Goal: Task Accomplishment & Management: Manage account settings

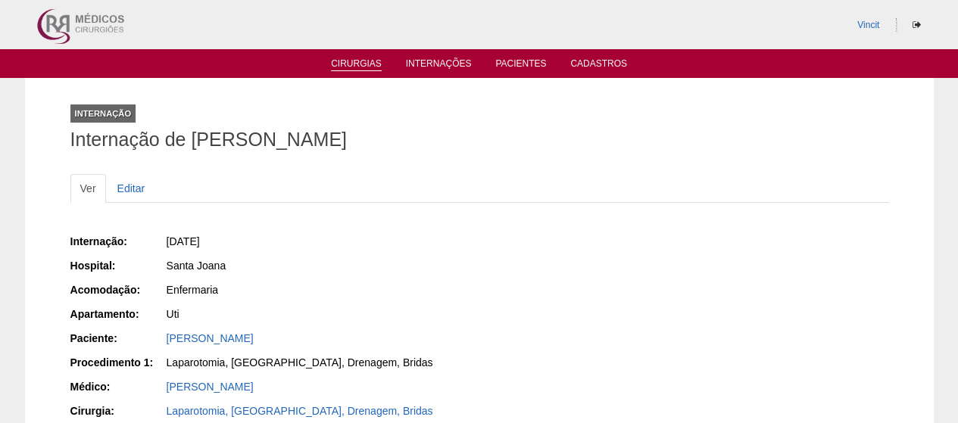
click at [353, 61] on link "Cirurgias" at bounding box center [356, 64] width 51 height 13
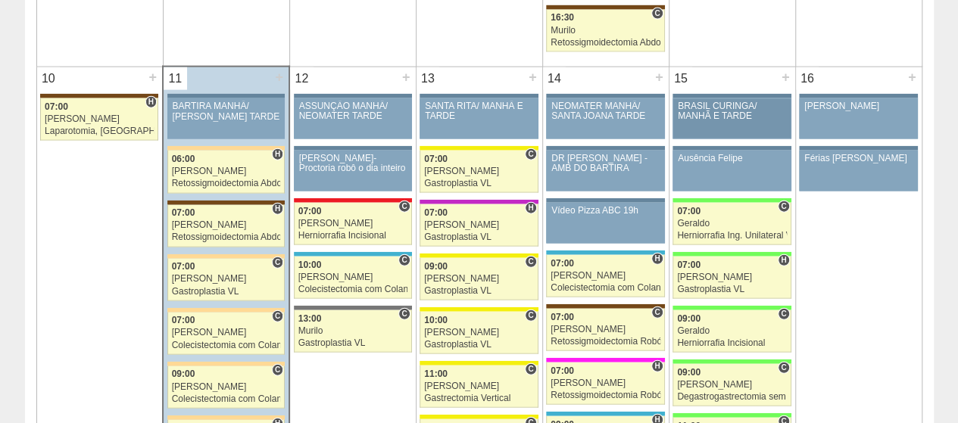
scroll to position [1893, 0]
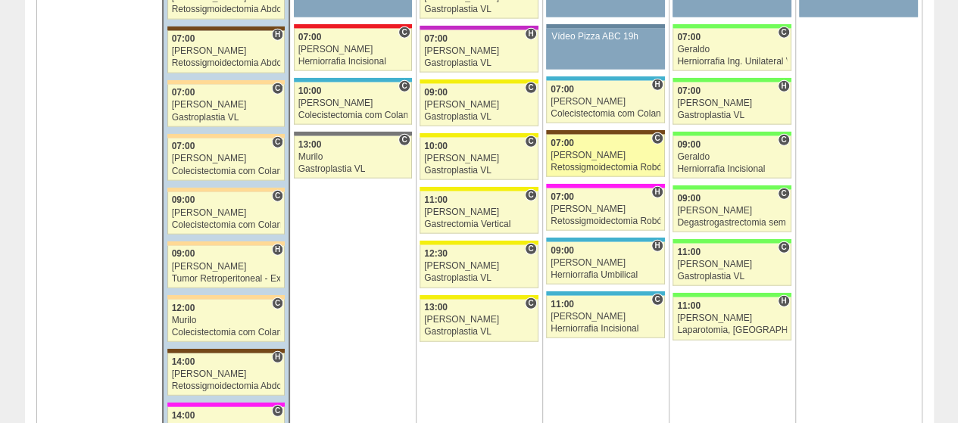
click at [622, 139] on div "07:00" at bounding box center [606, 144] width 110 height 10
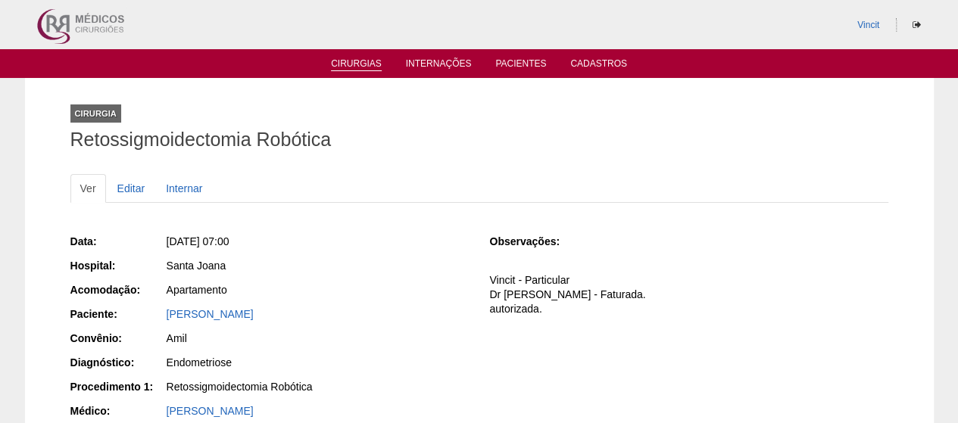
click at [353, 67] on link "Cirurgias" at bounding box center [356, 64] width 51 height 13
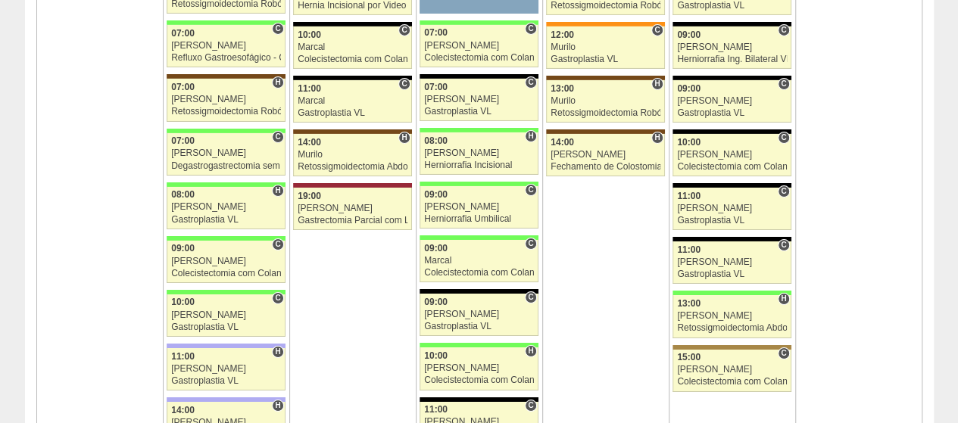
scroll to position [2499, 0]
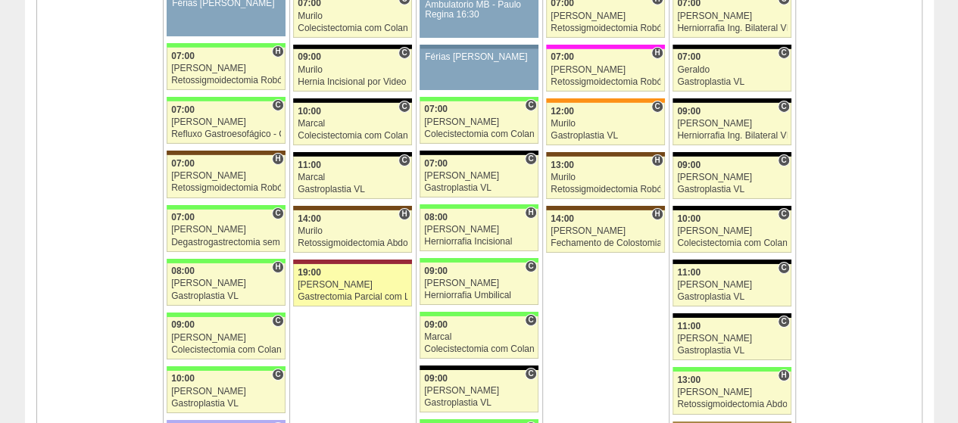
click at [387, 268] on div "19:00" at bounding box center [353, 273] width 110 height 10
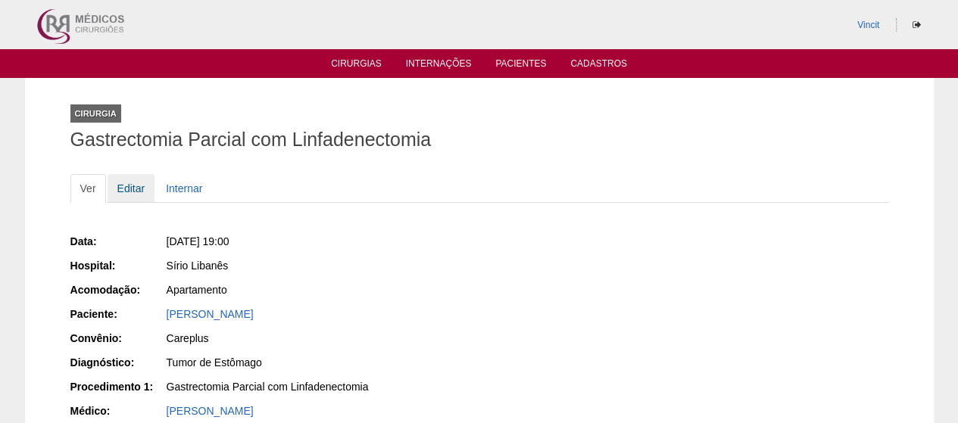
click at [133, 189] on link "Editar" at bounding box center [132, 188] width 48 height 29
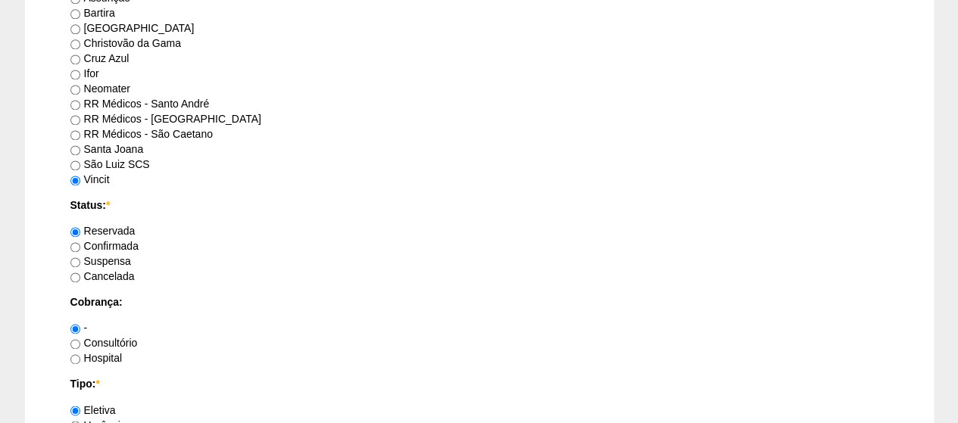
scroll to position [1060, 0]
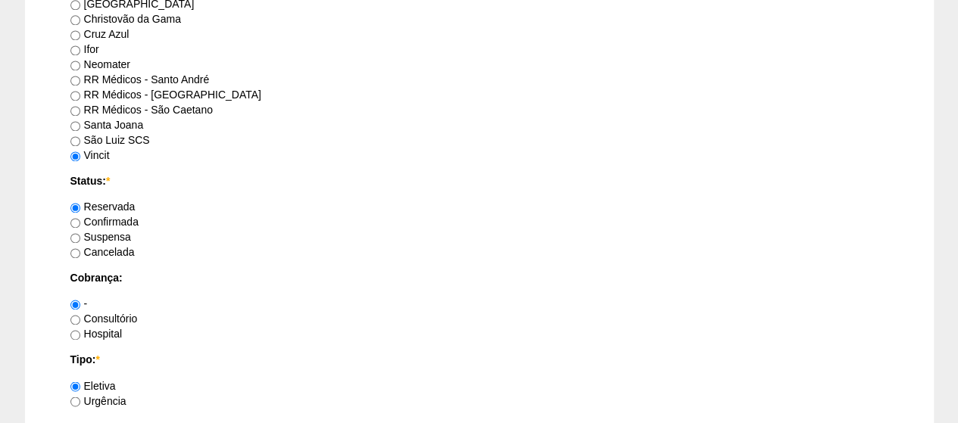
click at [95, 315] on label "Consultório" at bounding box center [103, 319] width 67 height 12
click at [80, 315] on input "Consultório" at bounding box center [75, 320] width 10 height 10
radio input "true"
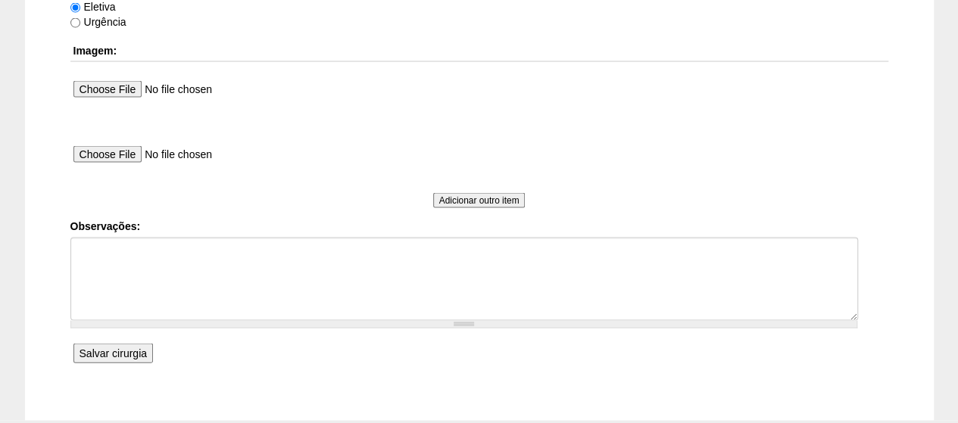
click at [128, 348] on input "Salvar cirurgia" at bounding box center [113, 354] width 80 height 20
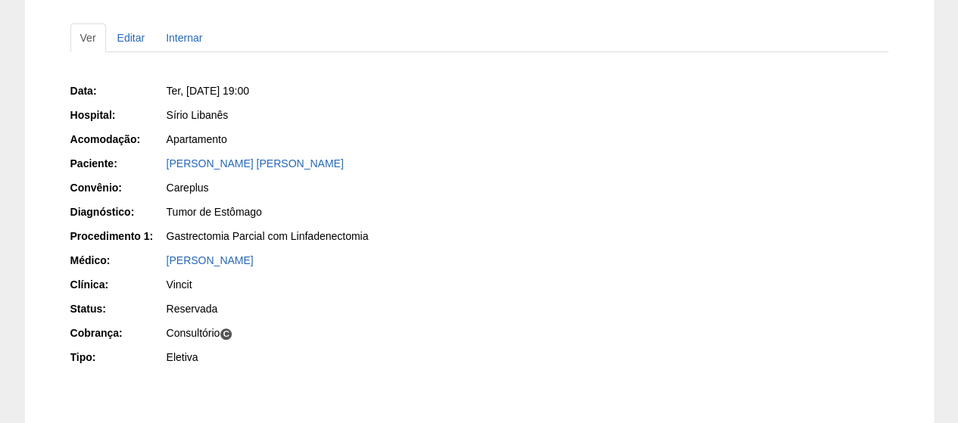
scroll to position [14, 0]
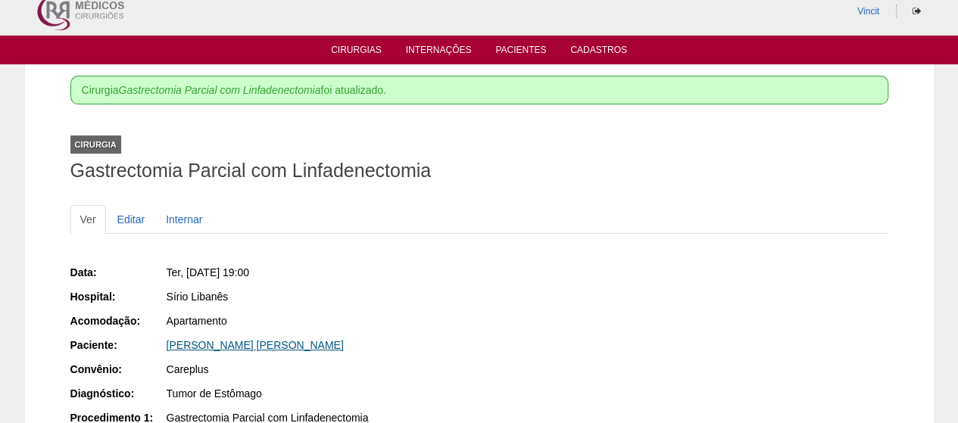
click at [261, 347] on link "MARIA CECILIA PETROGONAS GONÇALVES" at bounding box center [255, 345] width 177 height 12
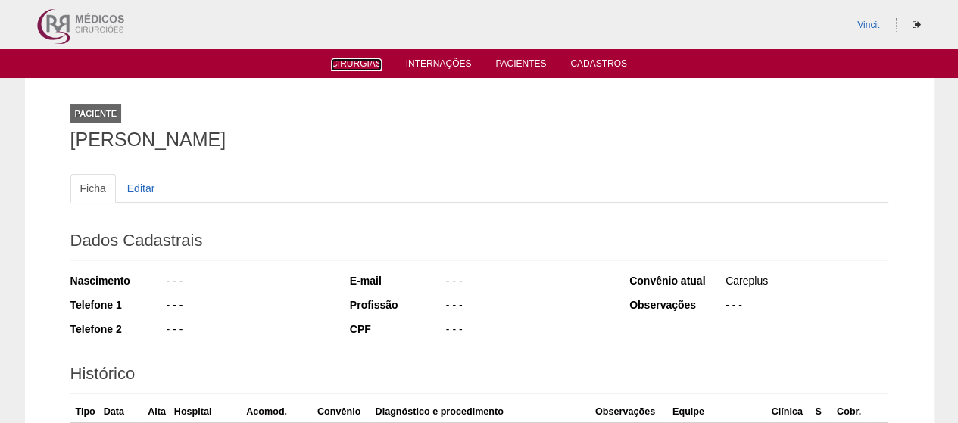
drag, startPoint x: 343, startPoint y: 61, endPoint x: 335, endPoint y: 57, distance: 9.5
click at [344, 61] on link "Cirurgias" at bounding box center [356, 64] width 51 height 13
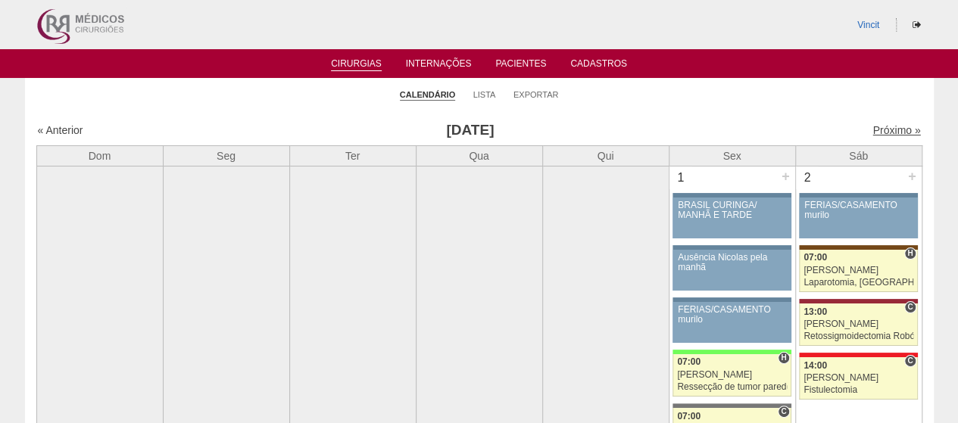
click at [877, 131] on link "Próximo »" at bounding box center [896, 130] width 48 height 12
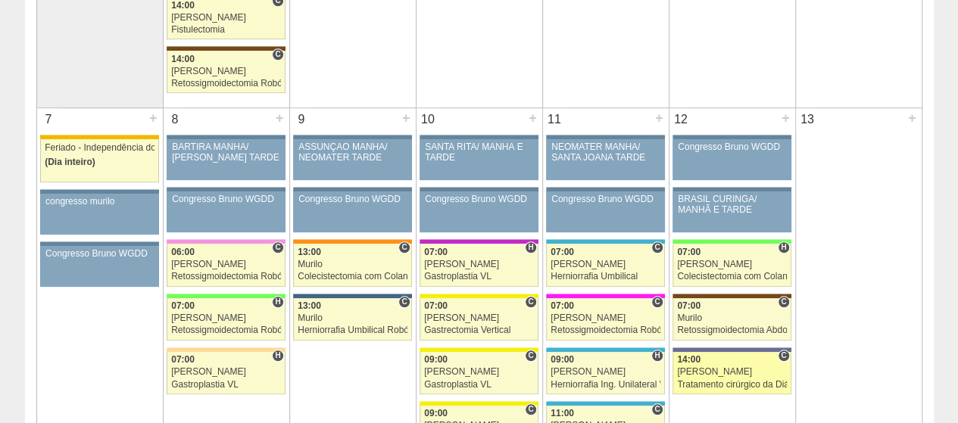
scroll to position [530, 0]
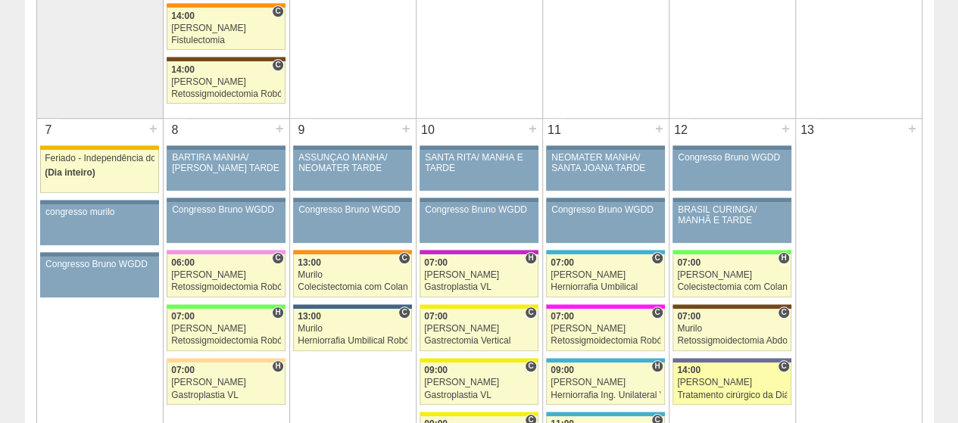
click at [744, 371] on link "87149 Vincit C 14:00 [PERSON_NAME] Tratamento cirúrgico da Diástase do reto abd…" at bounding box center [732, 384] width 118 height 42
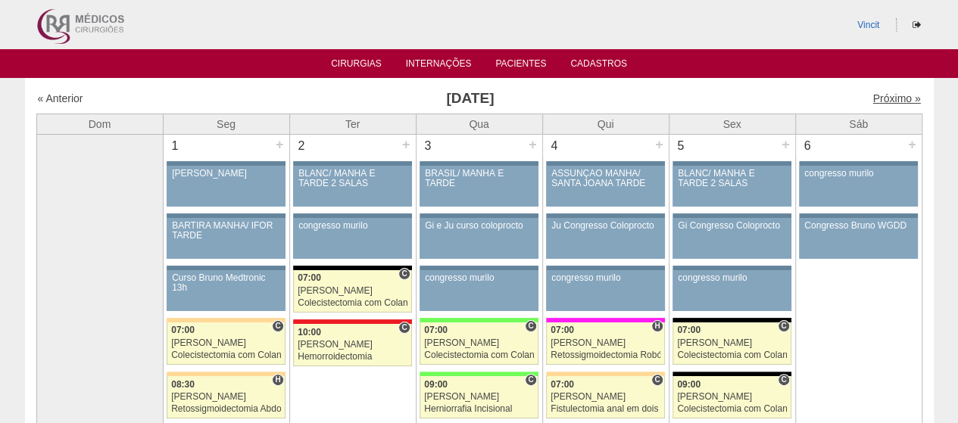
click at [879, 93] on link "Próximo »" at bounding box center [896, 98] width 48 height 12
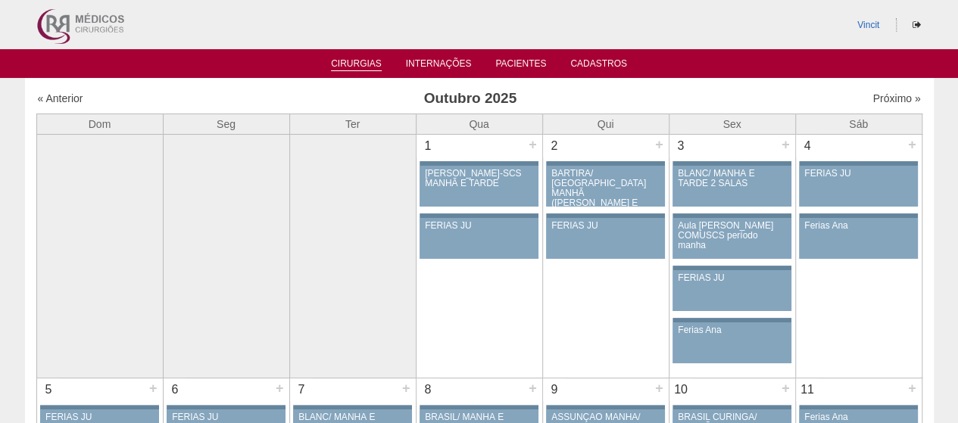
click at [375, 62] on link "Cirurgias" at bounding box center [356, 64] width 51 height 13
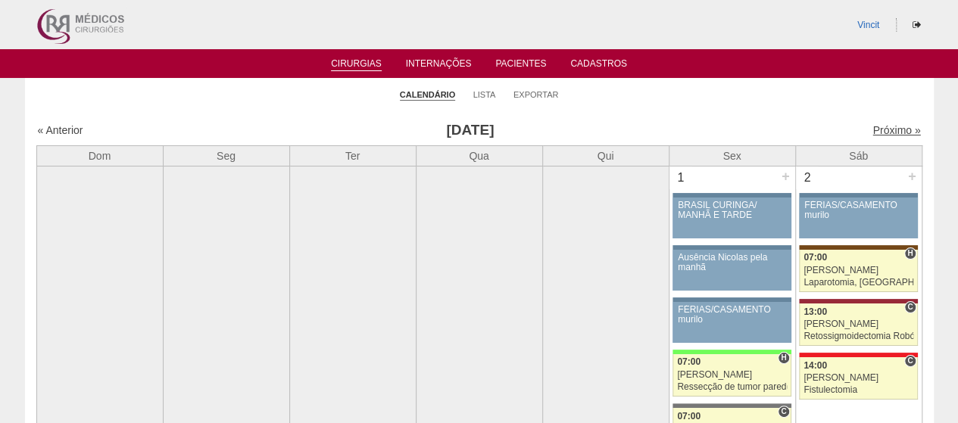
click at [889, 132] on link "Próximo »" at bounding box center [896, 130] width 48 height 12
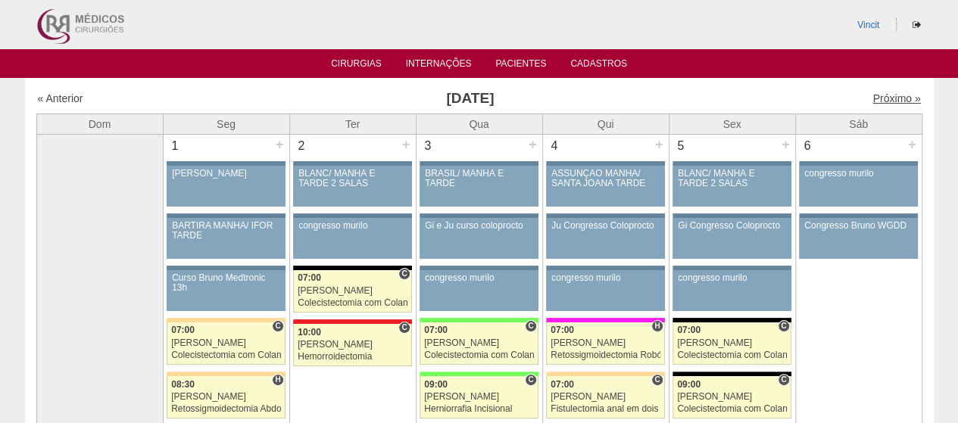
click at [885, 101] on link "Próximo »" at bounding box center [896, 98] width 48 height 12
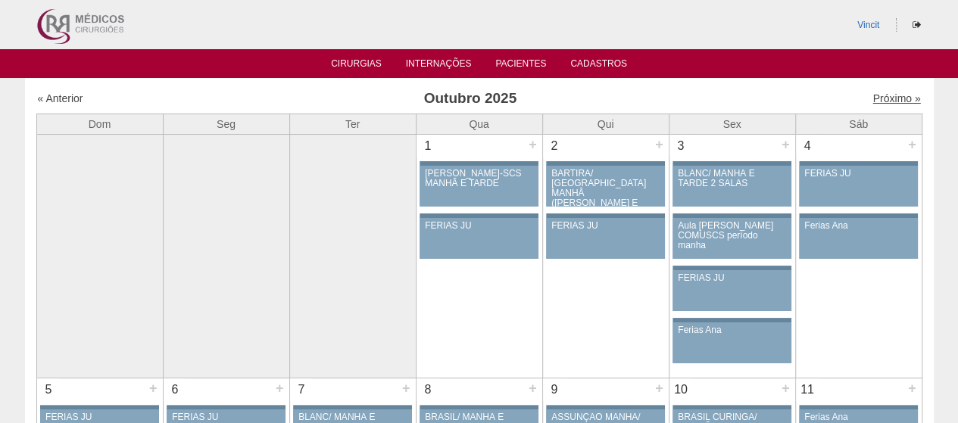
click at [872, 96] on link "Próximo »" at bounding box center [896, 98] width 48 height 12
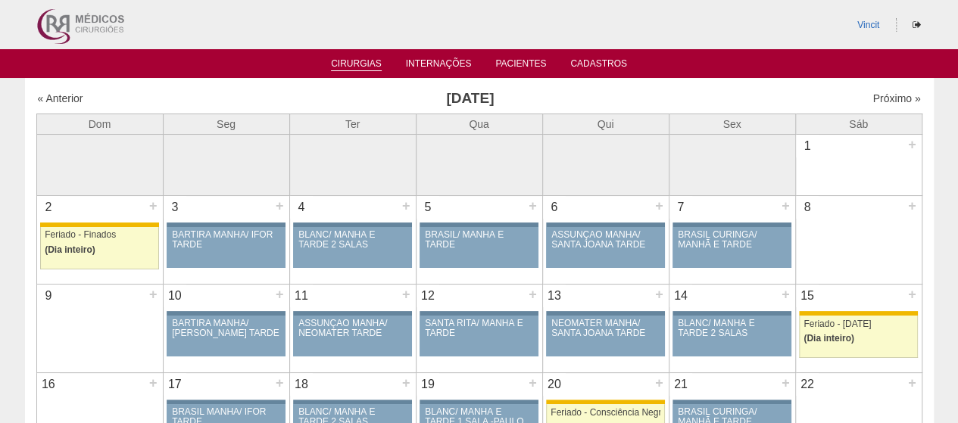
click at [354, 65] on link "Cirurgias" at bounding box center [356, 64] width 51 height 13
